Goal: Task Accomplishment & Management: Use online tool/utility

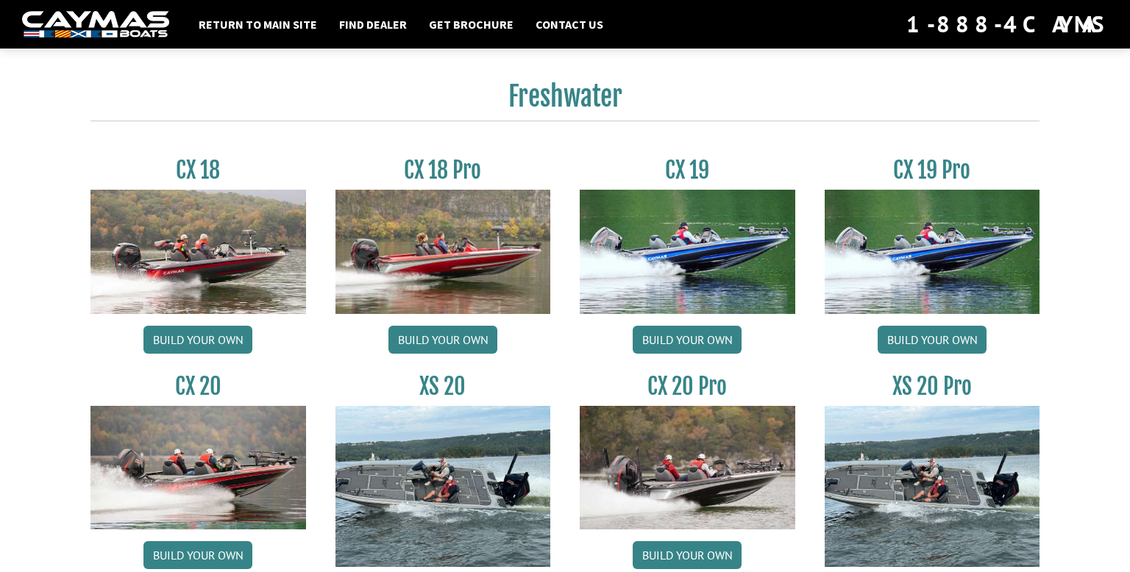
scroll to position [1183, 0]
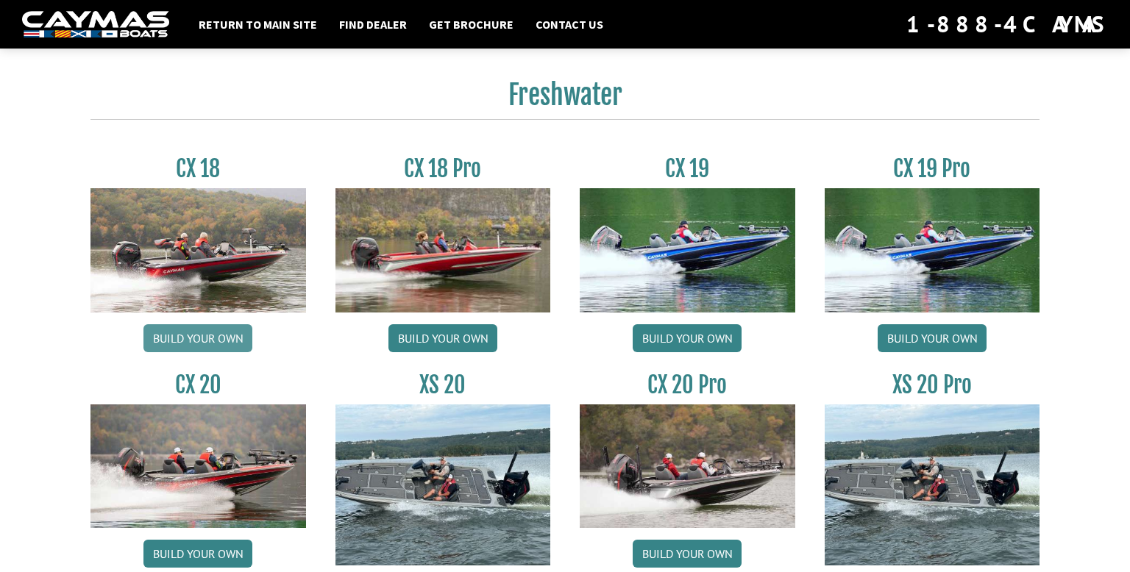
click at [241, 344] on link "Build your own" at bounding box center [197, 338] width 109 height 28
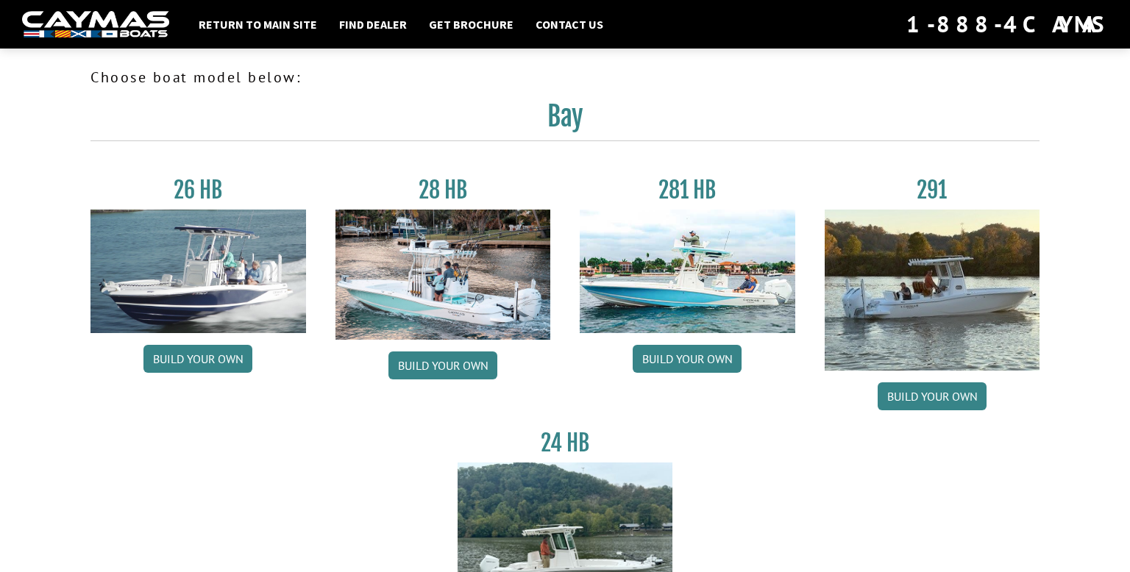
scroll to position [1183, 0]
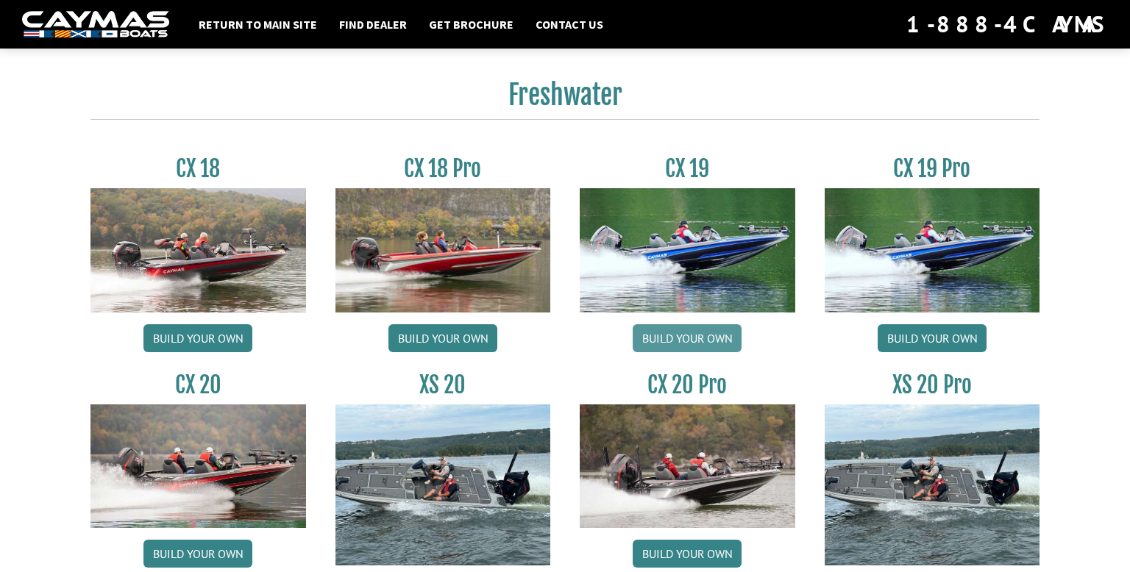
click at [673, 330] on link "Build your own" at bounding box center [687, 338] width 109 height 28
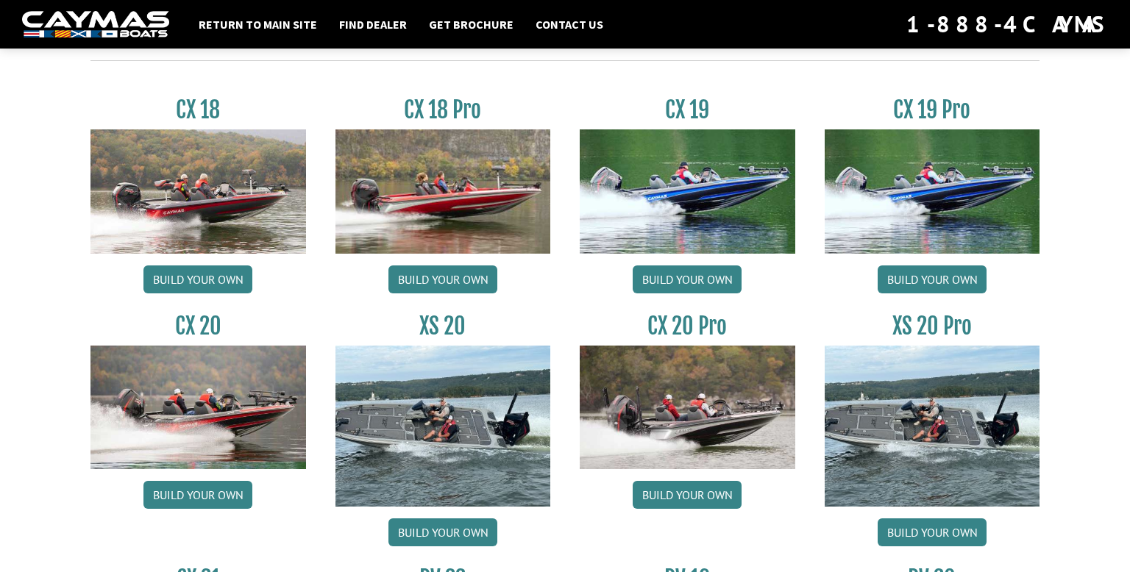
scroll to position [1236, 0]
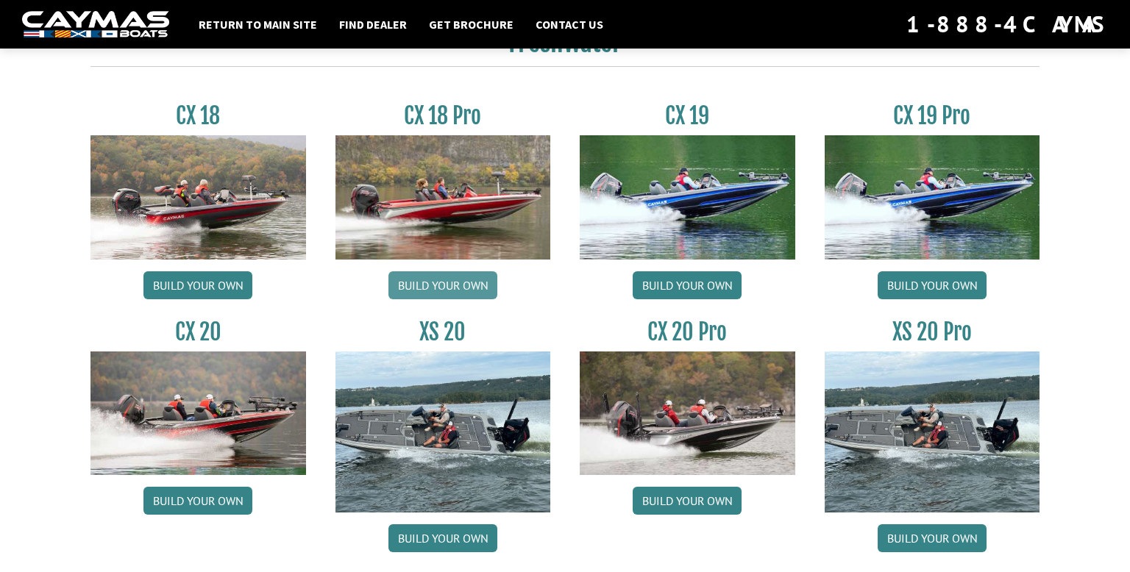
click at [457, 283] on link "Build your own" at bounding box center [443, 286] width 109 height 28
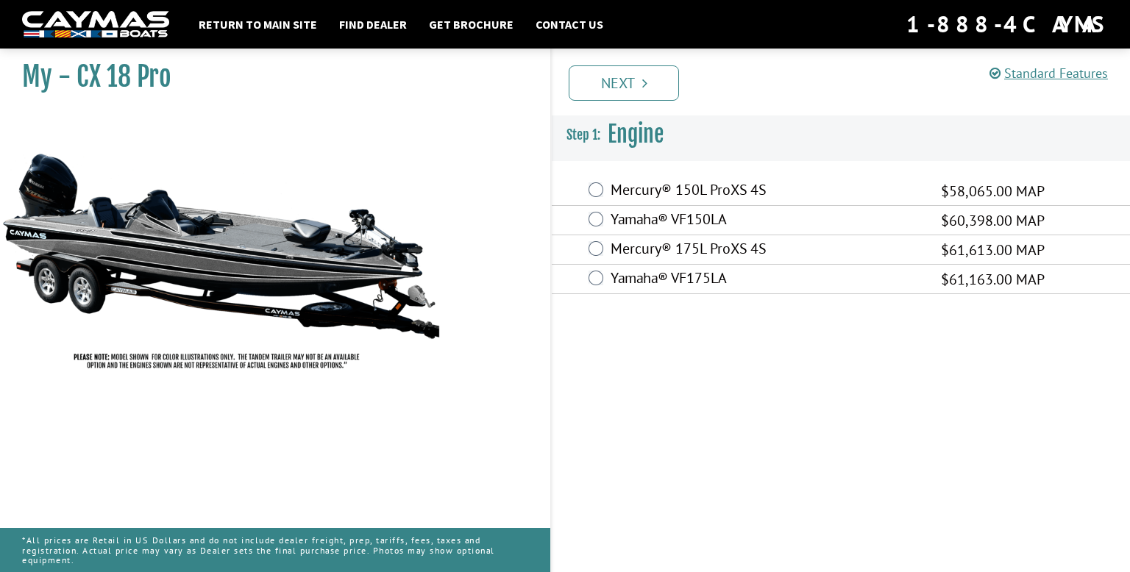
click at [606, 184] on div "Mercury® 150L ProXS 4S $58,065.00 MAP" at bounding box center [841, 191] width 578 height 29
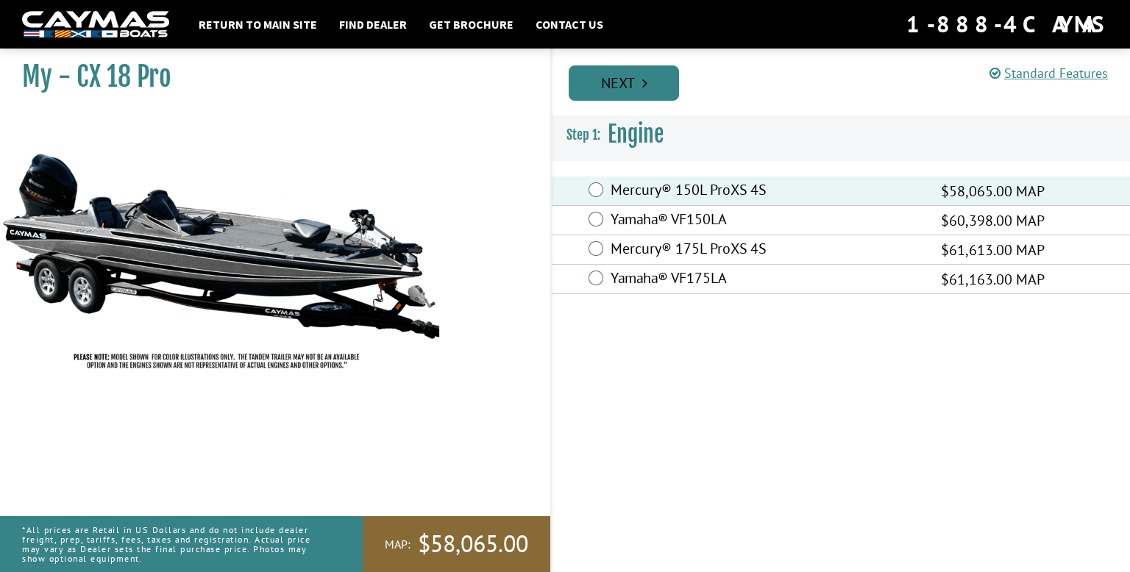
click at [633, 73] on link "Next" at bounding box center [624, 82] width 110 height 35
